Goal: Task Accomplishment & Management: Complete application form

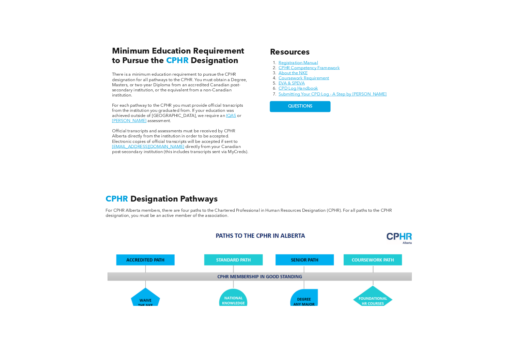
scroll to position [339, 0]
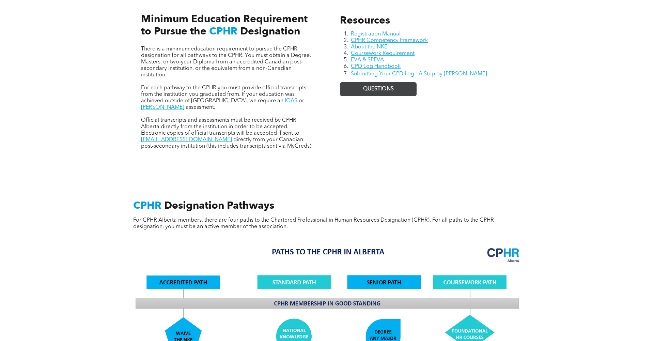
click at [372, 89] on span "QUESTIONS" at bounding box center [378, 89] width 31 height 6
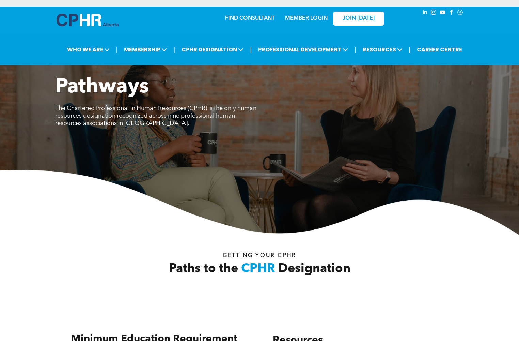
scroll to position [0, 0]
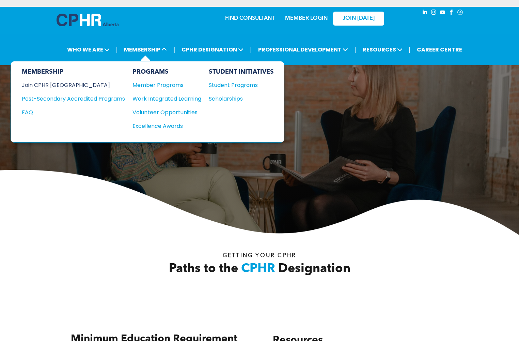
click at [57, 86] on div "Join CPHR [GEOGRAPHIC_DATA]" at bounding box center [68, 85] width 93 height 9
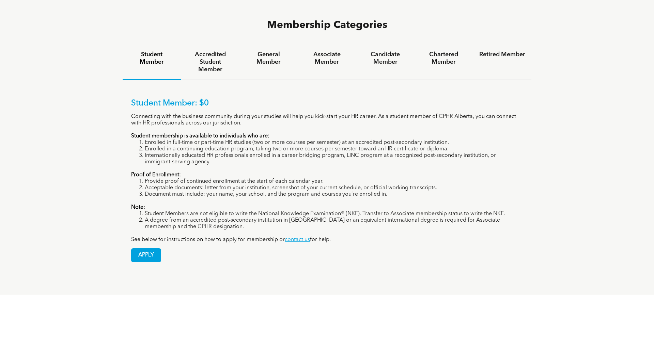
scroll to position [487, 0]
click at [265, 50] on h4 "General Member" at bounding box center [269, 57] width 46 height 15
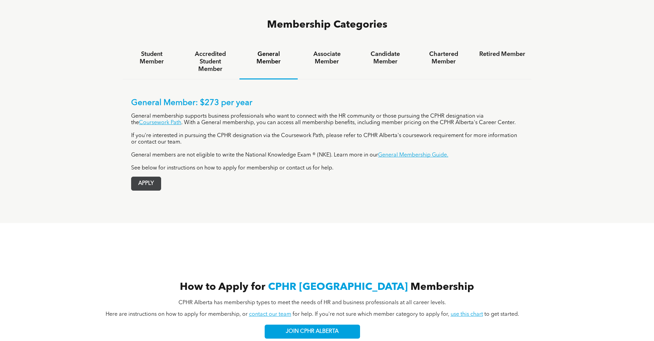
click at [147, 177] on span "APPLY" at bounding box center [146, 183] width 29 height 13
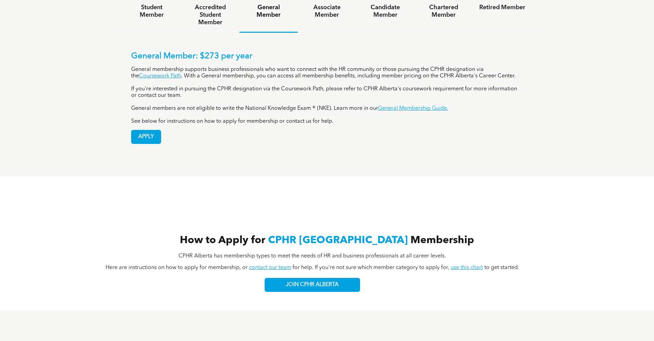
scroll to position [490, 0]
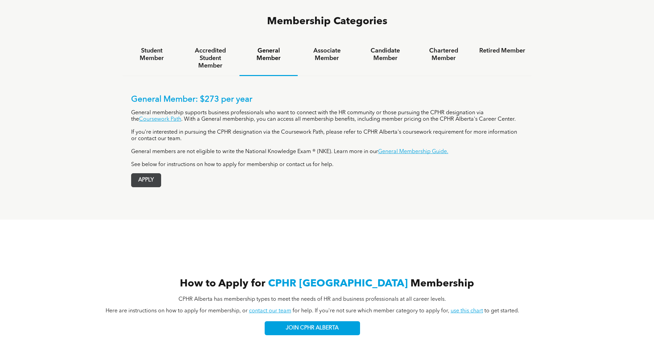
click at [156, 173] on span "APPLY" at bounding box center [146, 179] width 29 height 13
click at [151, 173] on span "APPLY" at bounding box center [146, 179] width 29 height 13
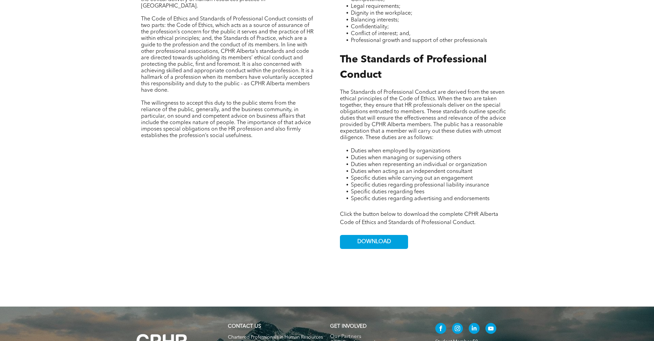
scroll to position [377, 0]
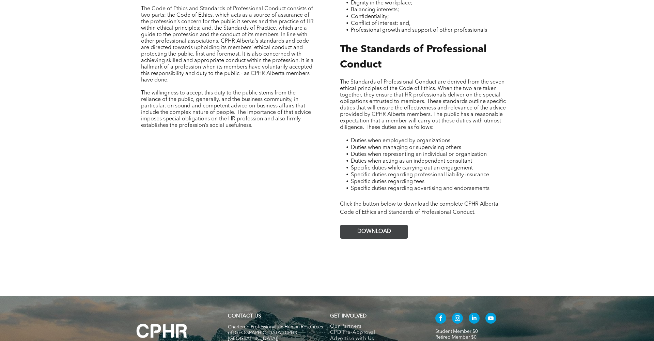
click at [396, 228] on link "DOWNLOAD" at bounding box center [374, 232] width 68 height 14
